Goal: Task Accomplishment & Management: Manage account settings

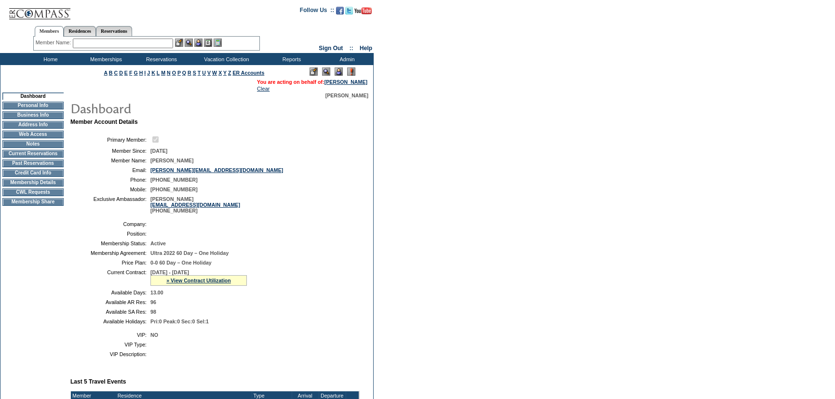
click at [314, 191] on td "[PHONE_NUMBER]" at bounding box center [252, 190] width 205 height 6
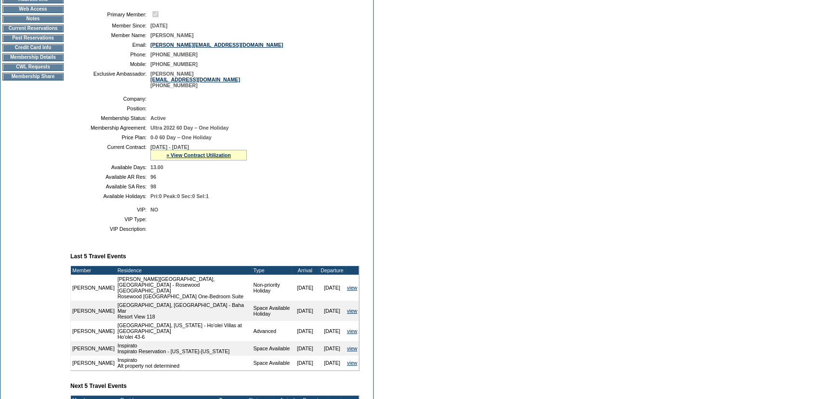
scroll to position [87, 0]
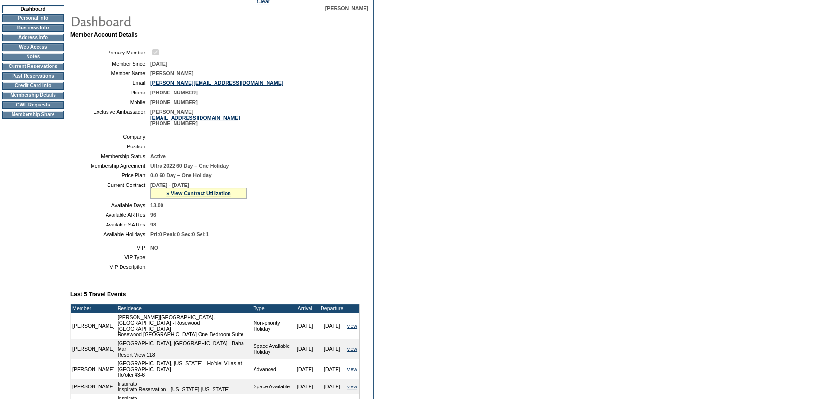
click at [338, 130] on table "Primary Member: Member Since: [DATE] Member Name: [PERSON_NAME] Email: [PERSON_…" at bounding box center [214, 87] width 289 height 86
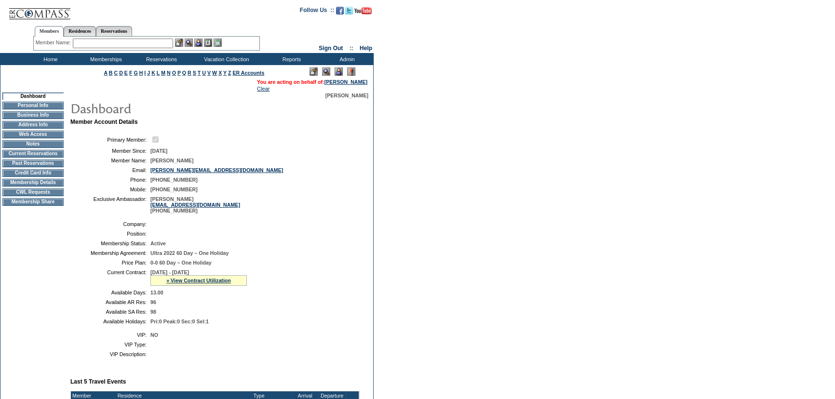
click at [129, 39] on input "text" at bounding box center [123, 44] width 100 height 10
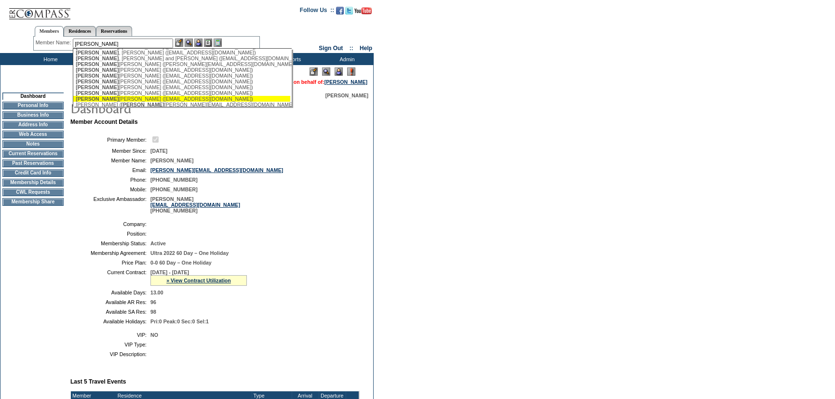
scroll to position [48, 0]
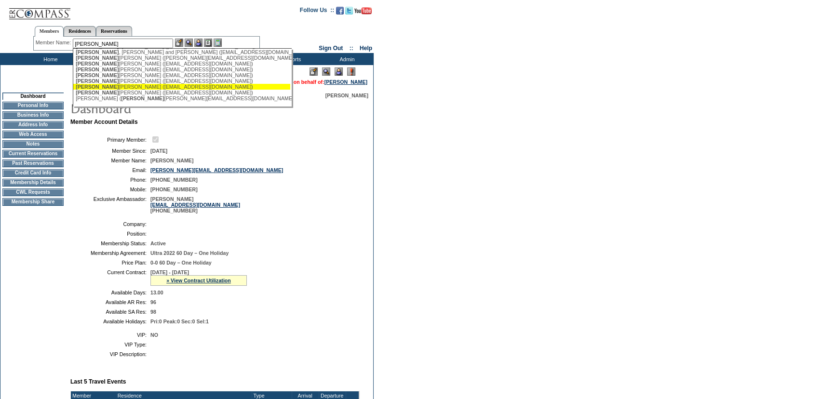
type input "[PERSON_NAME] [PERSON_NAME] ([EMAIL_ADDRESS][DOMAIN_NAME])"
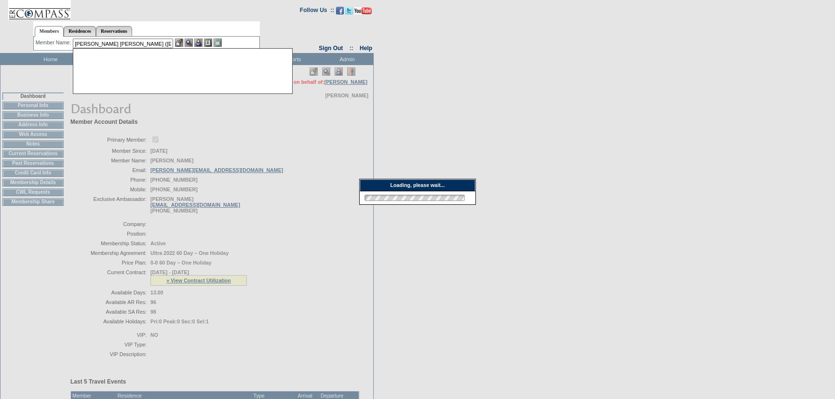
scroll to position [0, 0]
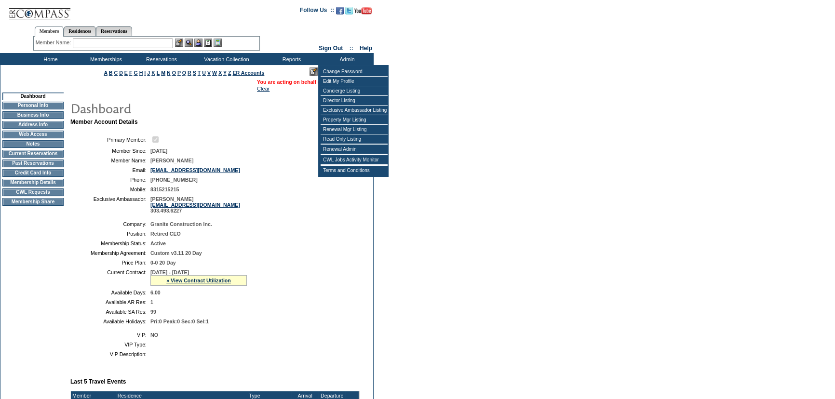
click at [294, 204] on td "[PERSON_NAME] [PERSON_NAME][EMAIL_ADDRESS][DOMAIN_NAME] 303.493.6227" at bounding box center [252, 204] width 205 height 17
